Goal: Information Seeking & Learning: Learn about a topic

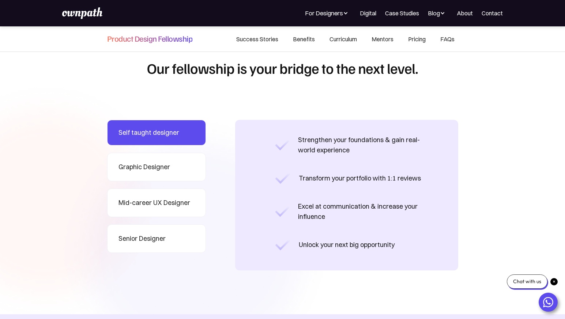
scroll to position [581, 0]
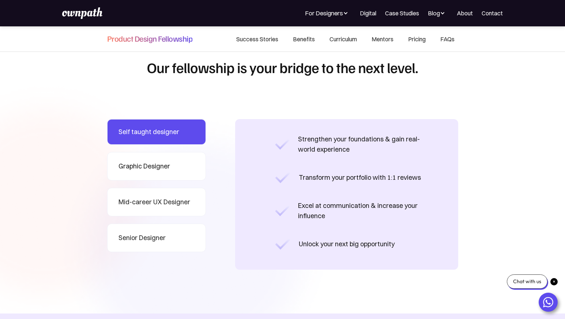
click at [172, 159] on link "Graphic Designer" at bounding box center [156, 166] width 99 height 29
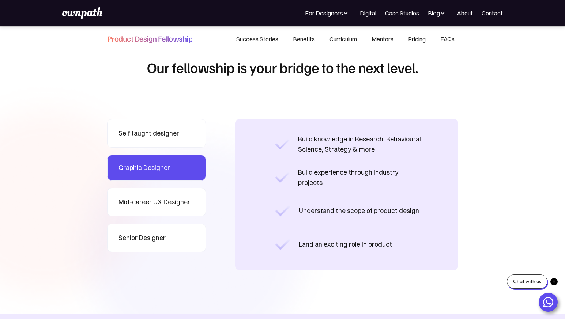
click at [175, 192] on link "Mid-career UX Designer" at bounding box center [156, 202] width 99 height 29
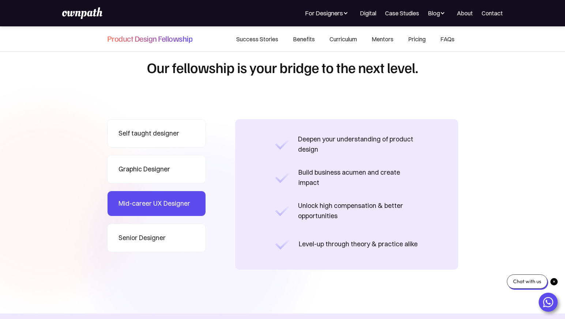
click at [169, 168] on div "Graphic Designer" at bounding box center [145, 169] width 52 height 10
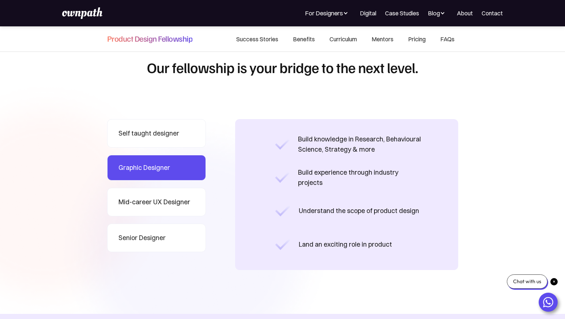
click at [169, 202] on div "Mid-career UX Designer" at bounding box center [155, 202] width 72 height 10
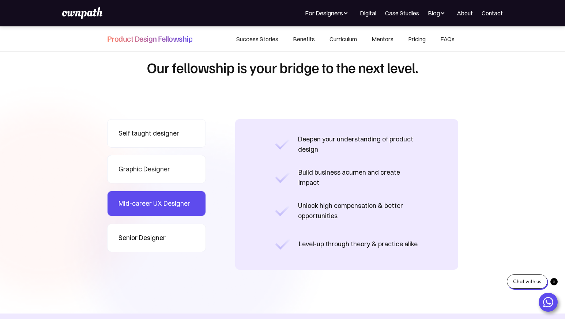
click at [176, 235] on link "Senior Designer" at bounding box center [156, 238] width 99 height 29
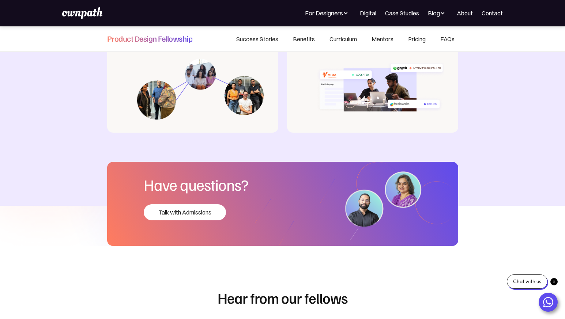
scroll to position [1330, 0]
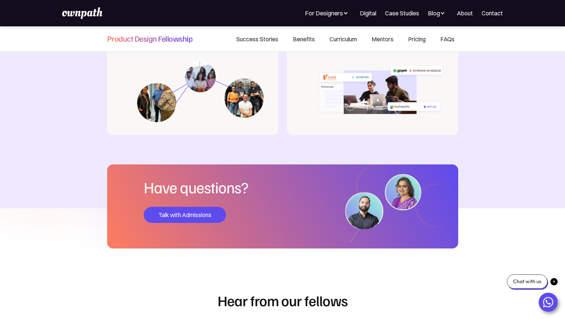
click at [189, 215] on div "Talk with Admissions" at bounding box center [185, 215] width 82 height 16
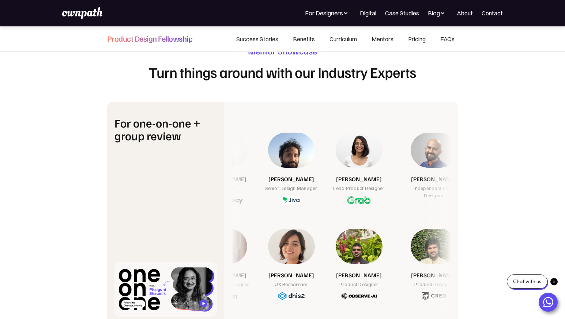
scroll to position [2580, 0]
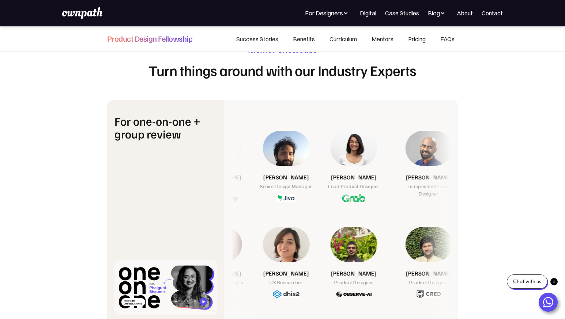
click at [411, 43] on link "Pricing" at bounding box center [417, 39] width 32 height 25
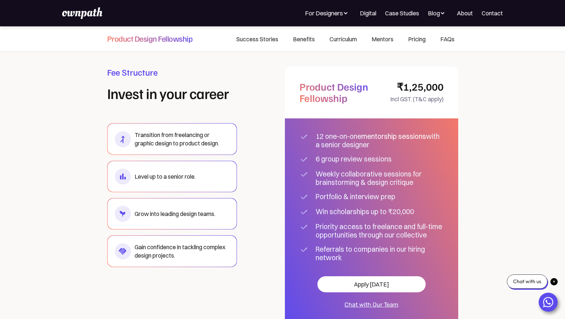
scroll to position [4327, 0]
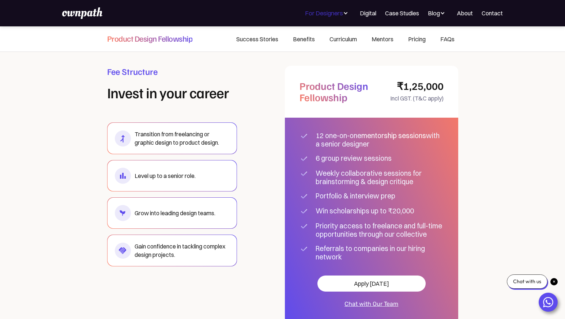
click at [336, 15] on div "For Designers" at bounding box center [324, 13] width 38 height 9
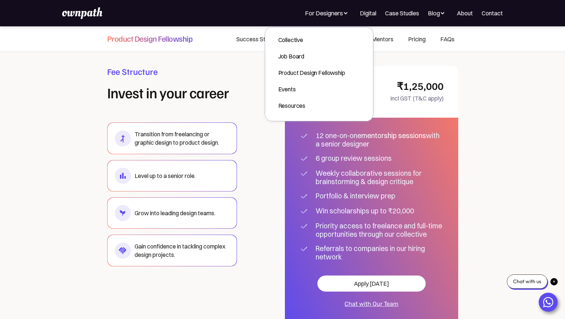
click at [119, 11] on div "For Companies For Designers Collective Job Board Product Design Fellowship Even…" at bounding box center [302, 13] width 401 height 9
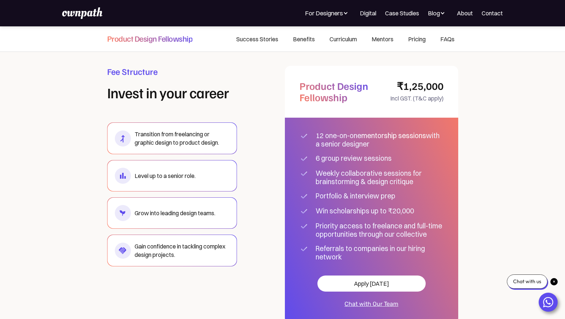
click at [85, 14] on img at bounding box center [82, 13] width 40 height 12
click at [91, 13] on img at bounding box center [82, 13] width 40 height 12
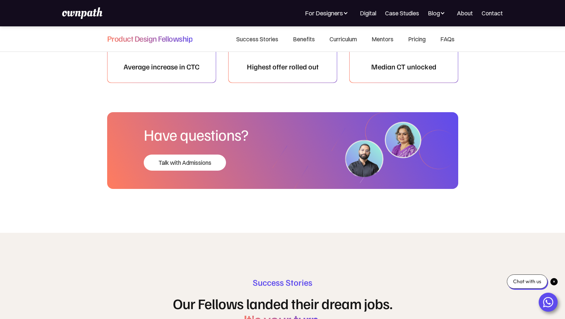
scroll to position [3423, 0]
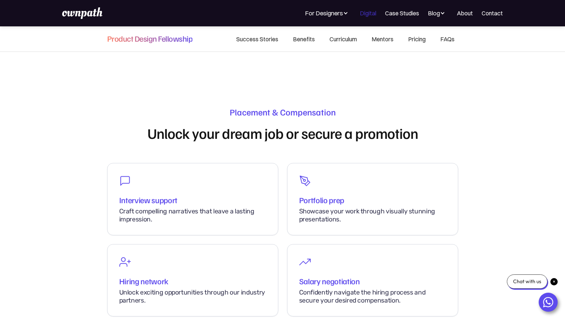
click at [362, 14] on link "Digital" at bounding box center [368, 13] width 16 height 9
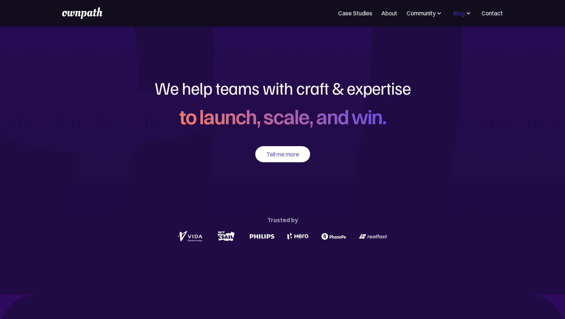
click at [462, 14] on div "Blog" at bounding box center [459, 13] width 12 height 9
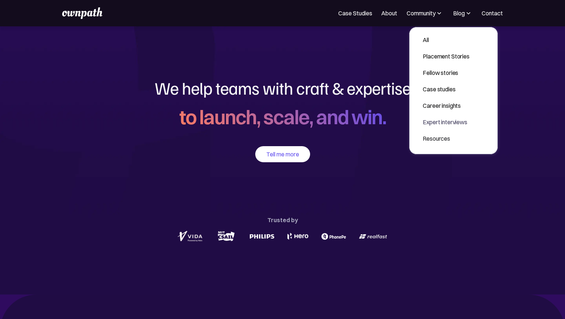
click at [386, 149] on div "Tell me more Trusted by" at bounding box center [282, 194] width 351 height 97
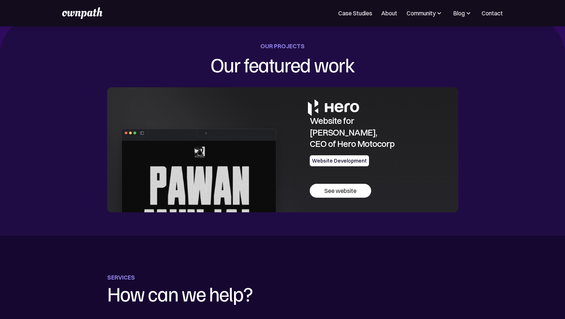
scroll to position [290, 0]
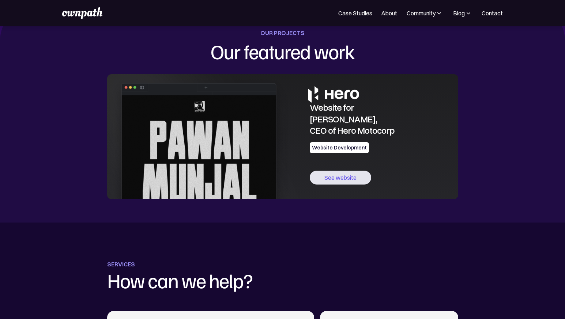
click at [350, 181] on link "See website" at bounding box center [340, 178] width 61 height 14
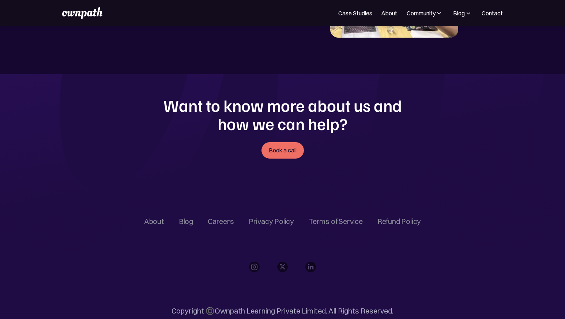
scroll to position [1418, 0]
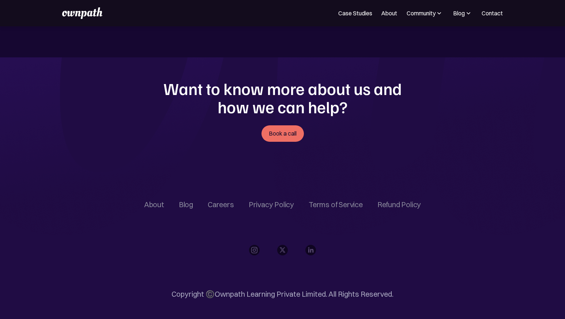
click at [311, 251] on img "Ownpath's Linkedin profile link" at bounding box center [311, 250] width 11 height 11
